Goal: Task Accomplishment & Management: Manage account settings

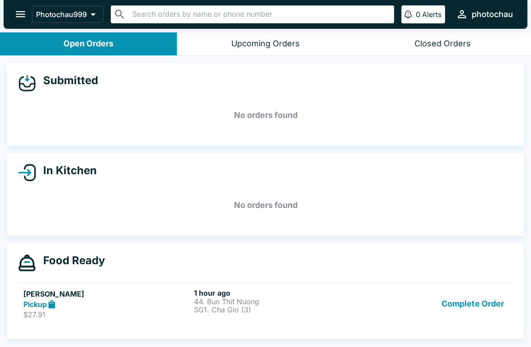
scroll to position [1, 0]
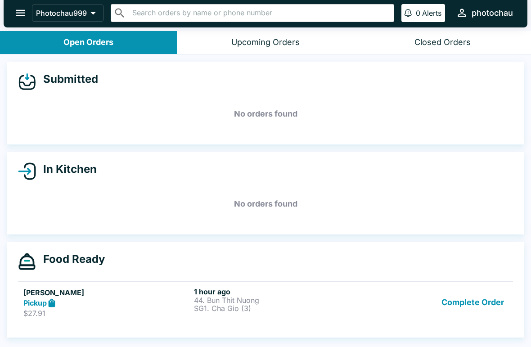
click at [273, 322] on link "[PERSON_NAME] Pickup $27.91 1 hour ago 44. Bun Thit Nuong SG1. Cha Gio (3) Comp…" at bounding box center [265, 302] width 495 height 42
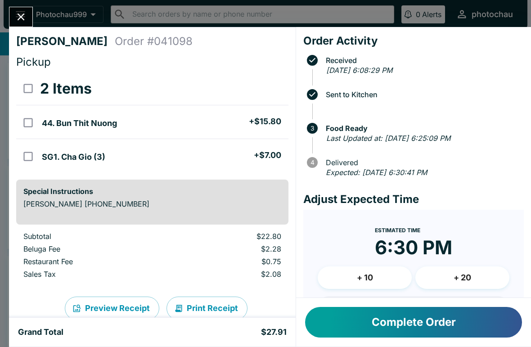
click at [21, 16] on icon "Close" at bounding box center [21, 17] width 12 height 12
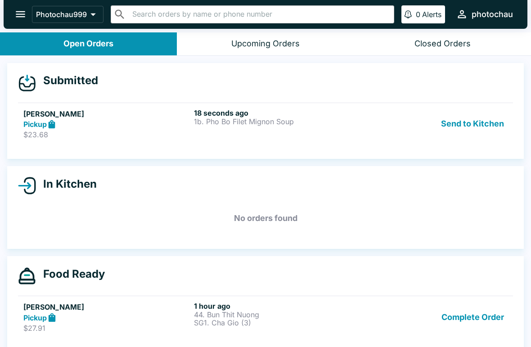
click at [250, 39] on div "Upcoming Orders" at bounding box center [265, 44] width 68 height 10
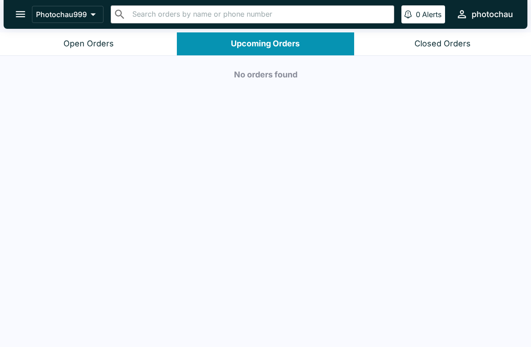
click at [436, 42] on div "Closed Orders" at bounding box center [442, 44] width 56 height 10
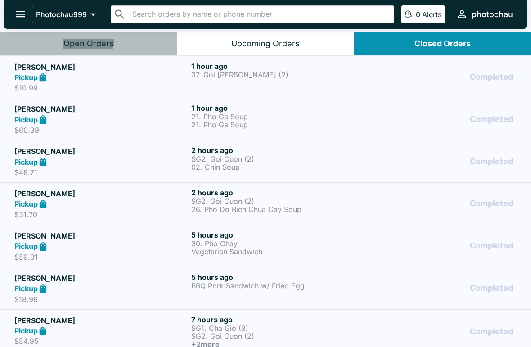
click at [76, 35] on button "Open Orders" at bounding box center [88, 43] width 177 height 23
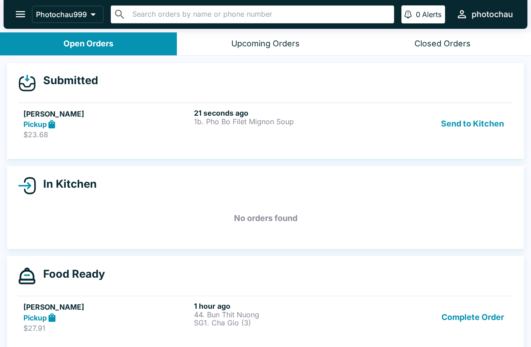
click at [188, 132] on p "$23.68" at bounding box center [106, 134] width 167 height 9
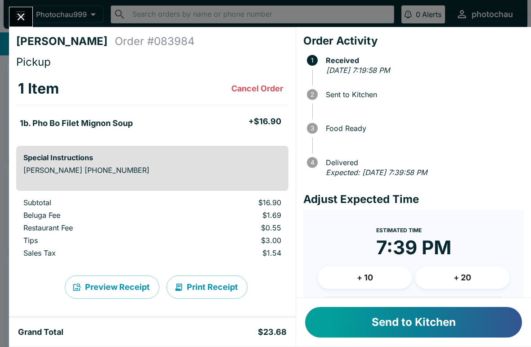
click at [389, 332] on button "Send to Kitchen" at bounding box center [413, 322] width 217 height 31
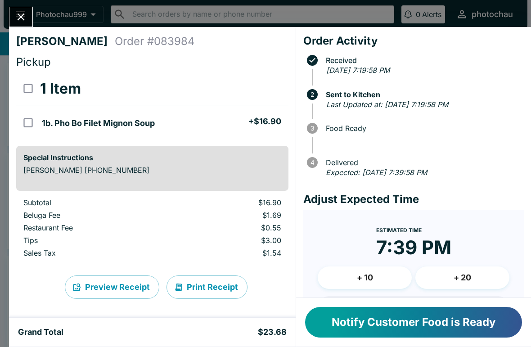
click at [23, 8] on button "Close" at bounding box center [20, 16] width 23 height 19
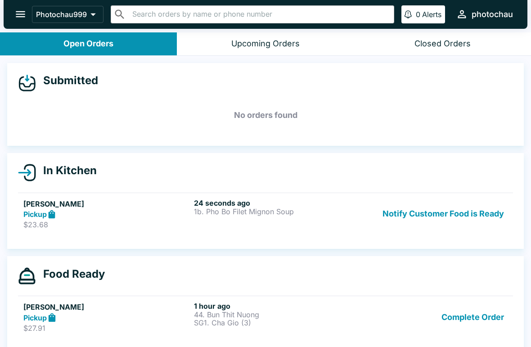
click at [436, 216] on button "Notify Customer Food is Ready" at bounding box center [443, 213] width 129 height 31
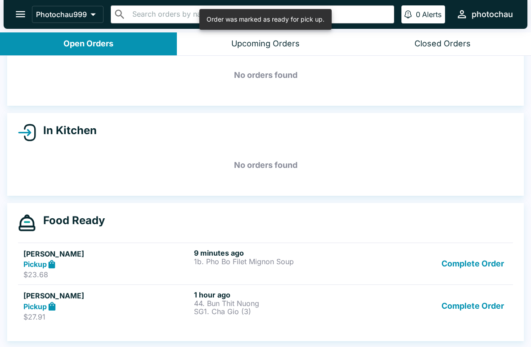
scroll to position [40, 0]
click at [470, 312] on button "Complete Order" at bounding box center [473, 305] width 70 height 31
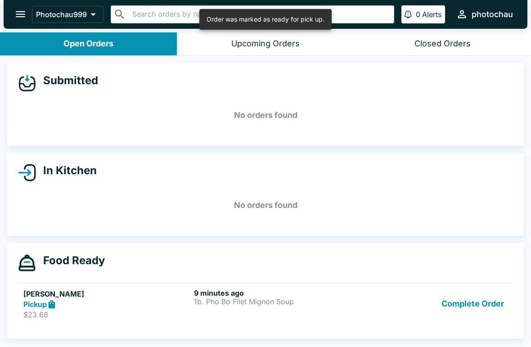
scroll to position [0, 0]
